Goal: Find specific page/section: Find specific page/section

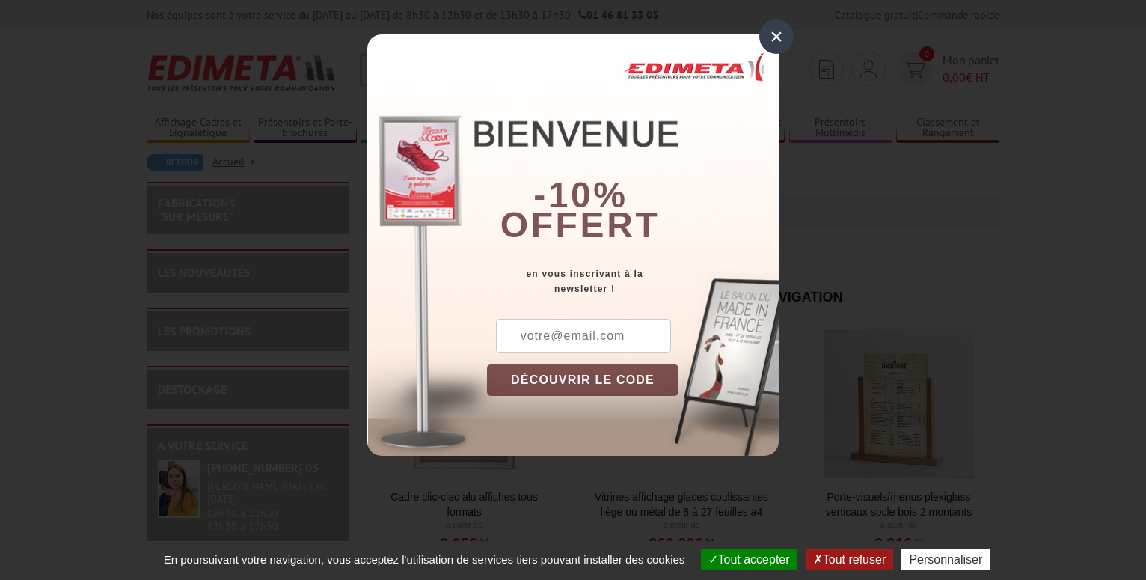
click at [772, 42] on div "×" at bounding box center [777, 36] width 34 height 34
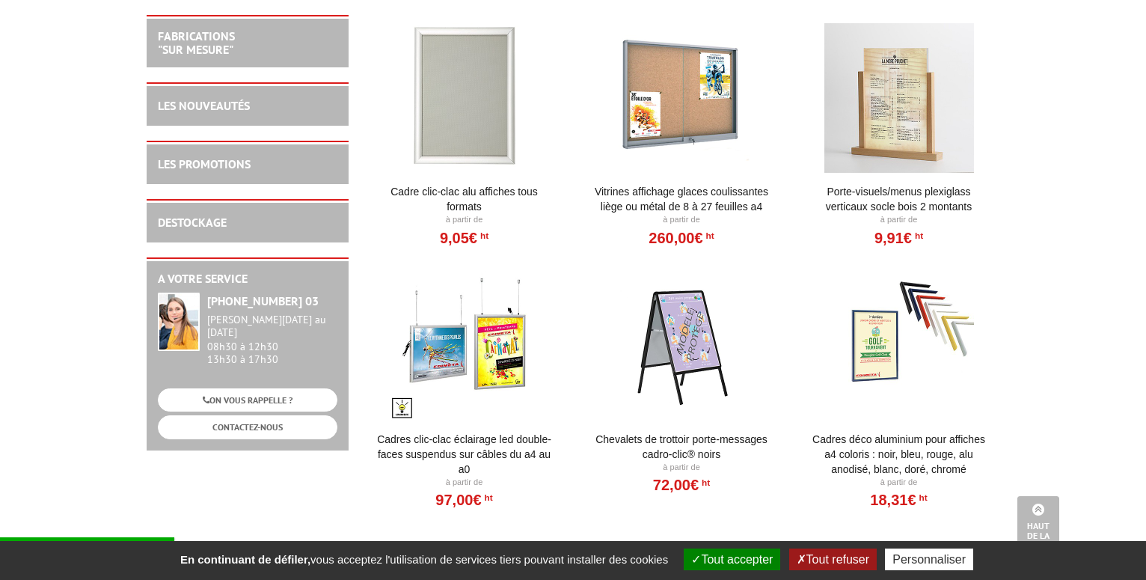
scroll to position [76, 0]
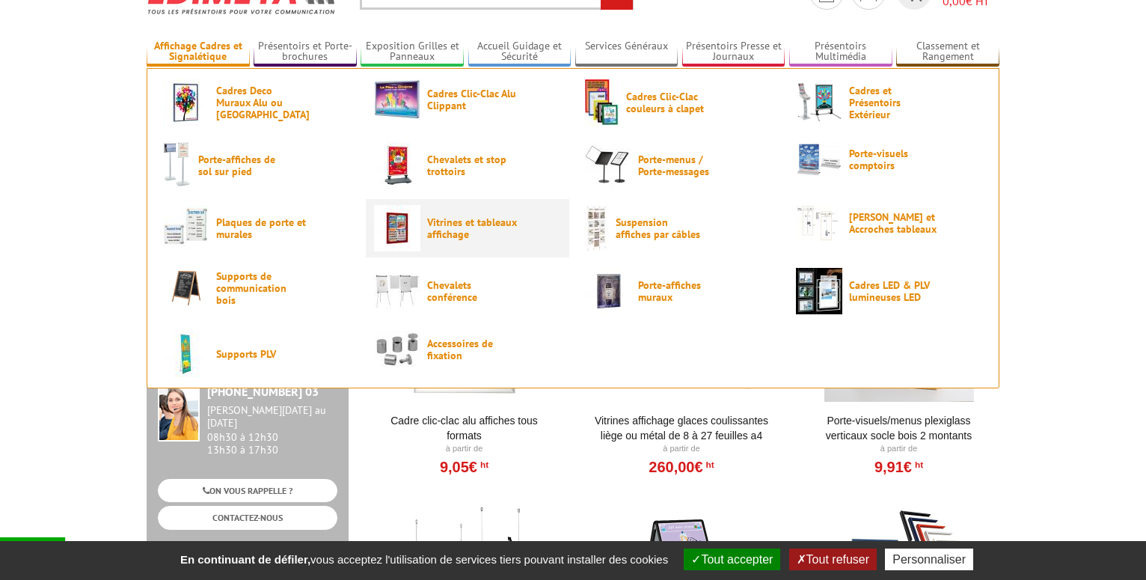
click at [454, 224] on span "Vitrines et tableaux affichage" at bounding box center [472, 228] width 90 height 24
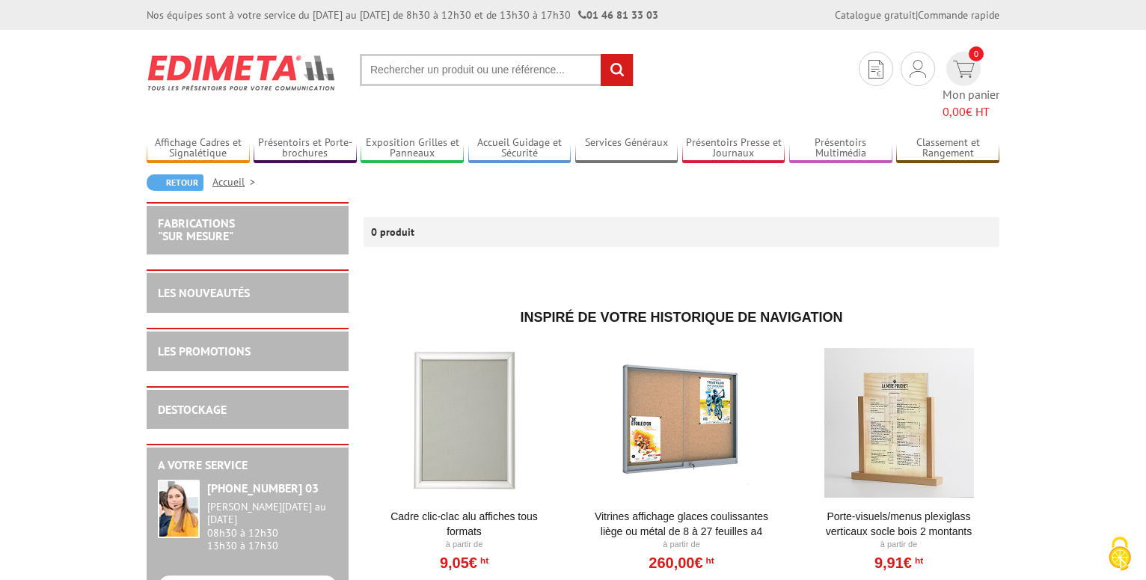
scroll to position [76, 0]
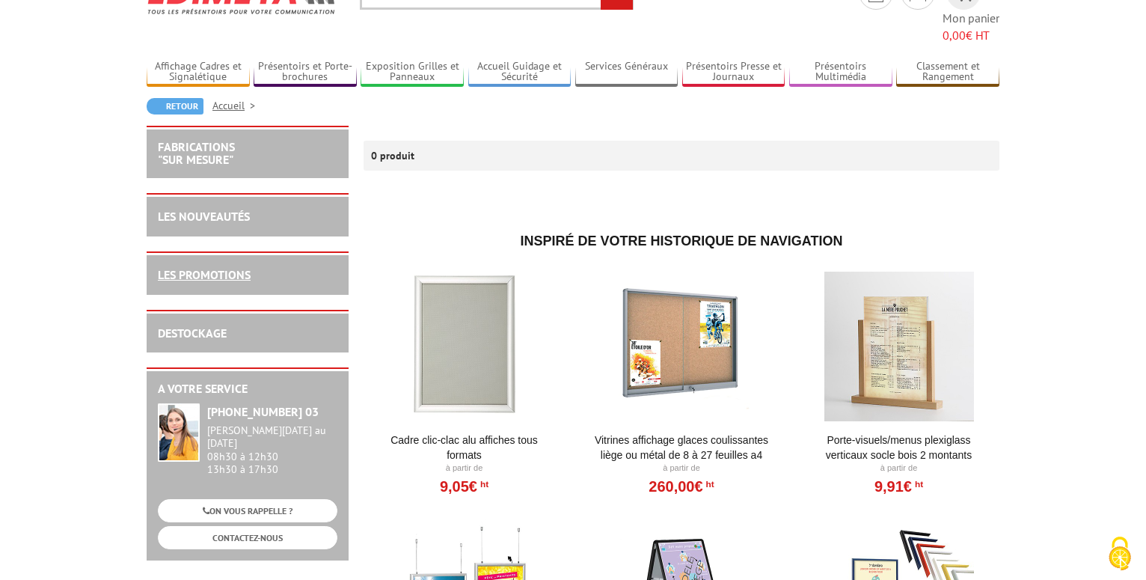
click at [200, 267] on link "LES PROMOTIONS" at bounding box center [204, 274] width 93 height 15
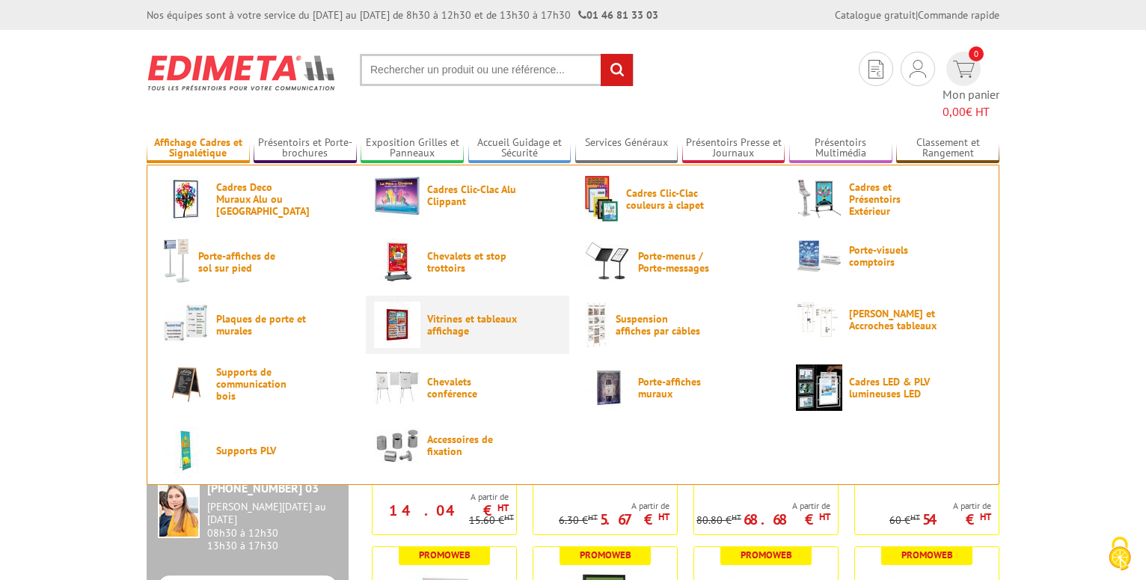
click at [480, 313] on span "Vitrines et tableaux affichage" at bounding box center [472, 325] width 90 height 24
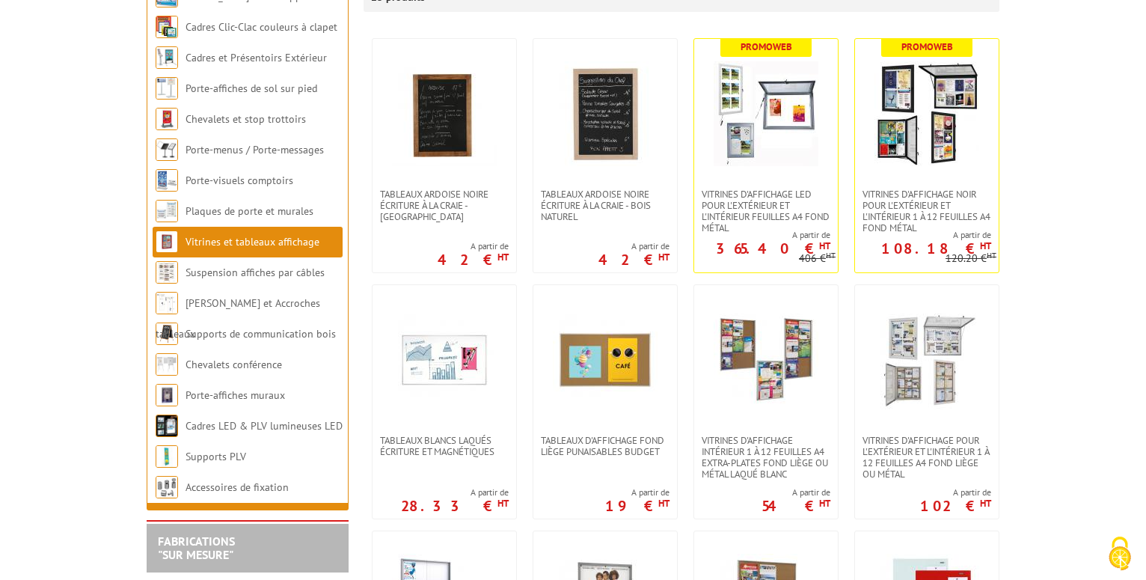
scroll to position [458, 0]
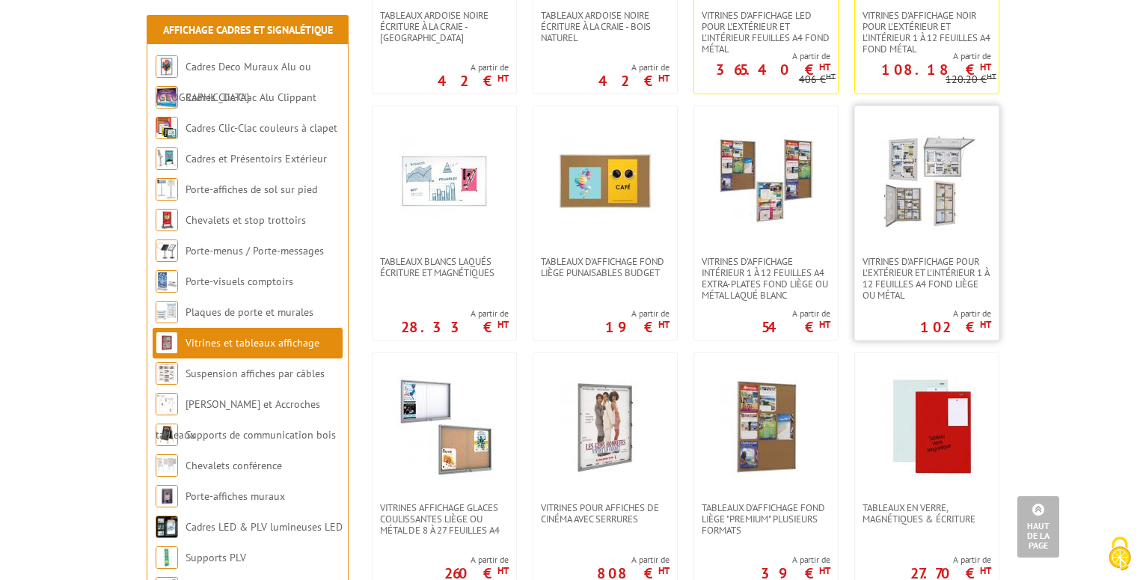
click at [908, 199] on img at bounding box center [927, 181] width 105 height 105
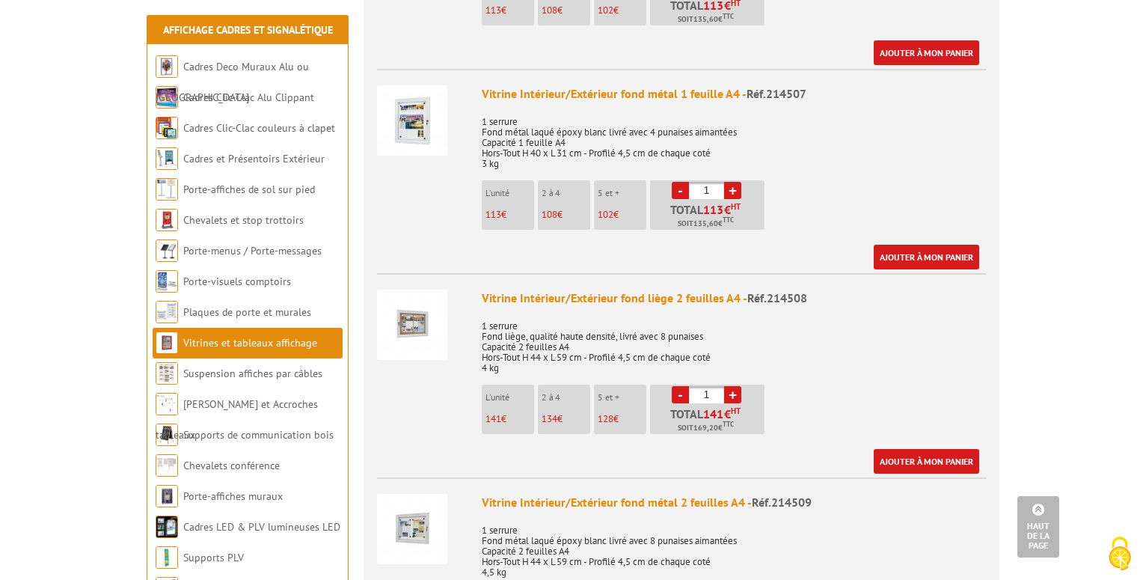
scroll to position [305, 0]
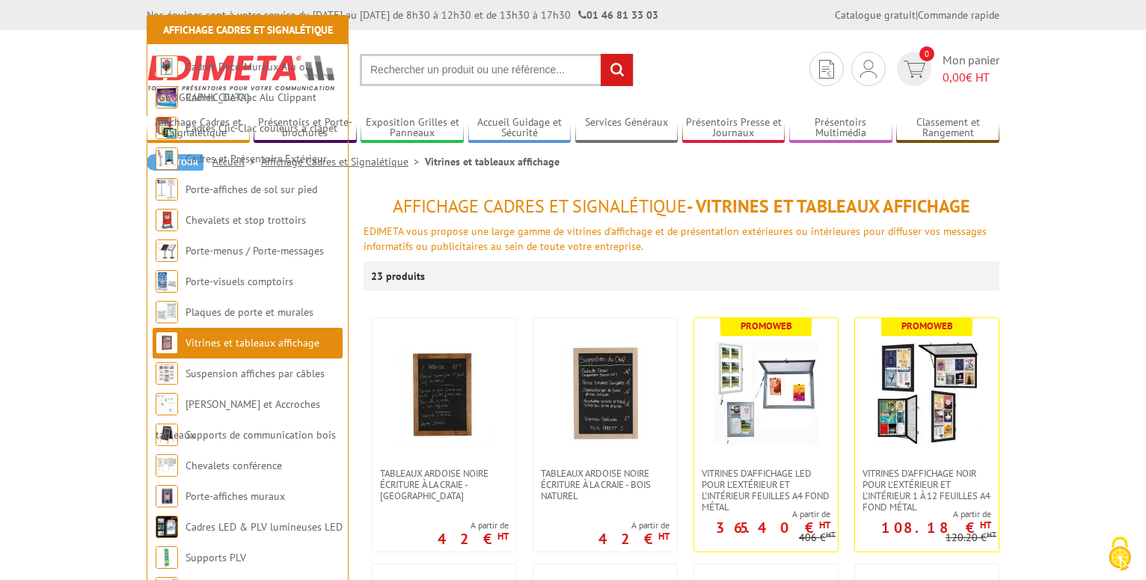
scroll to position [458, 0]
